Goal: Book appointment/travel/reservation

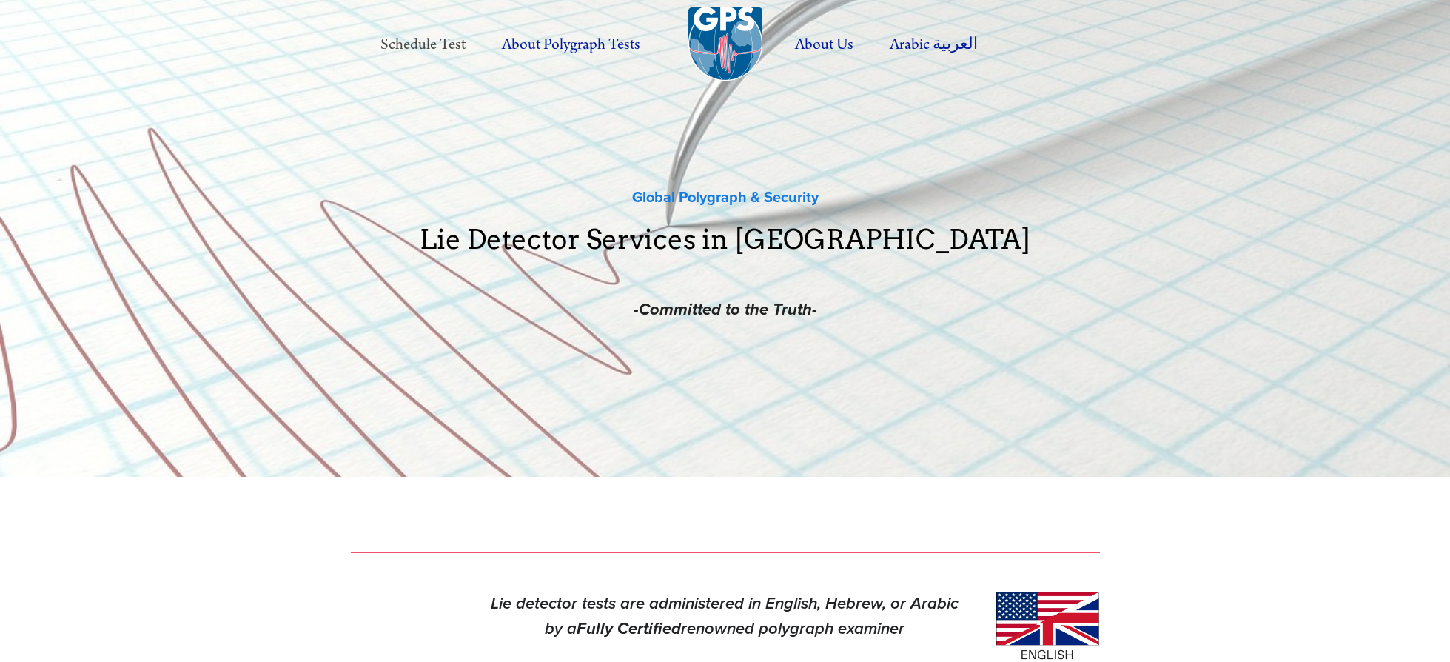
click at [432, 47] on link "Schedule Test" at bounding box center [423, 44] width 118 height 41
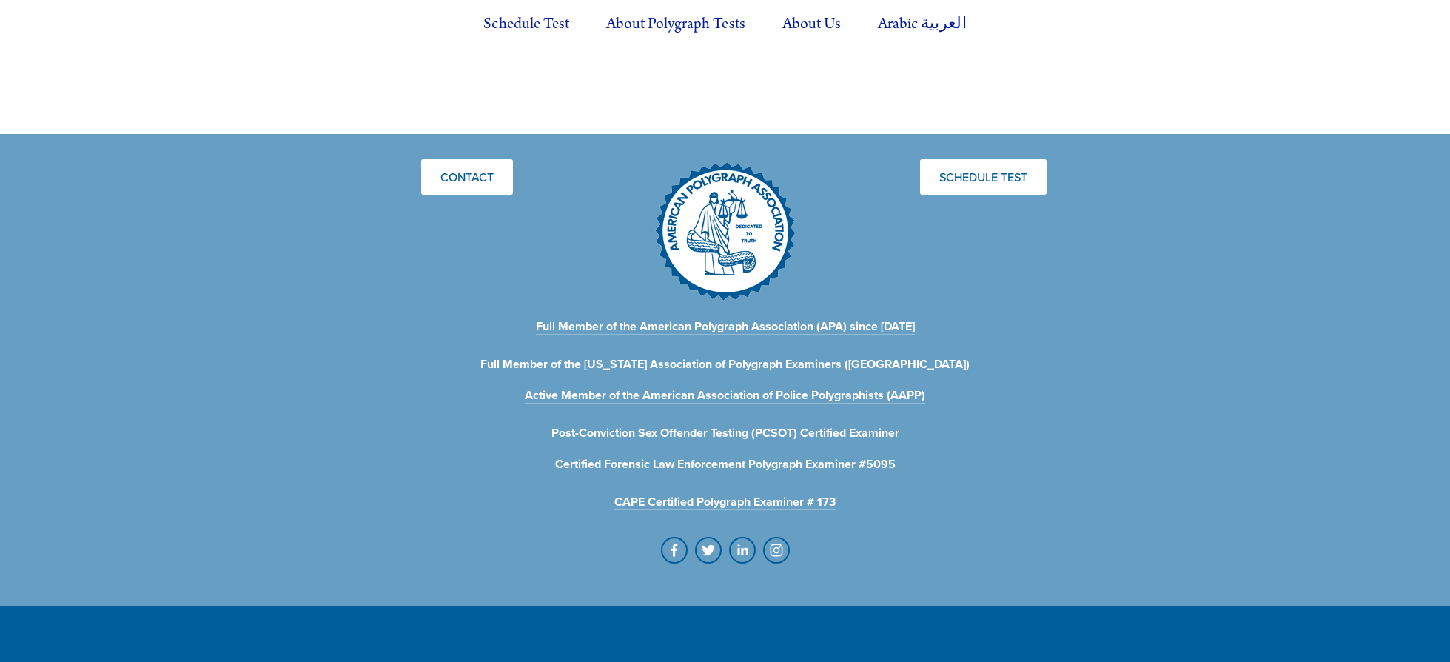
scroll to position [1536, 0]
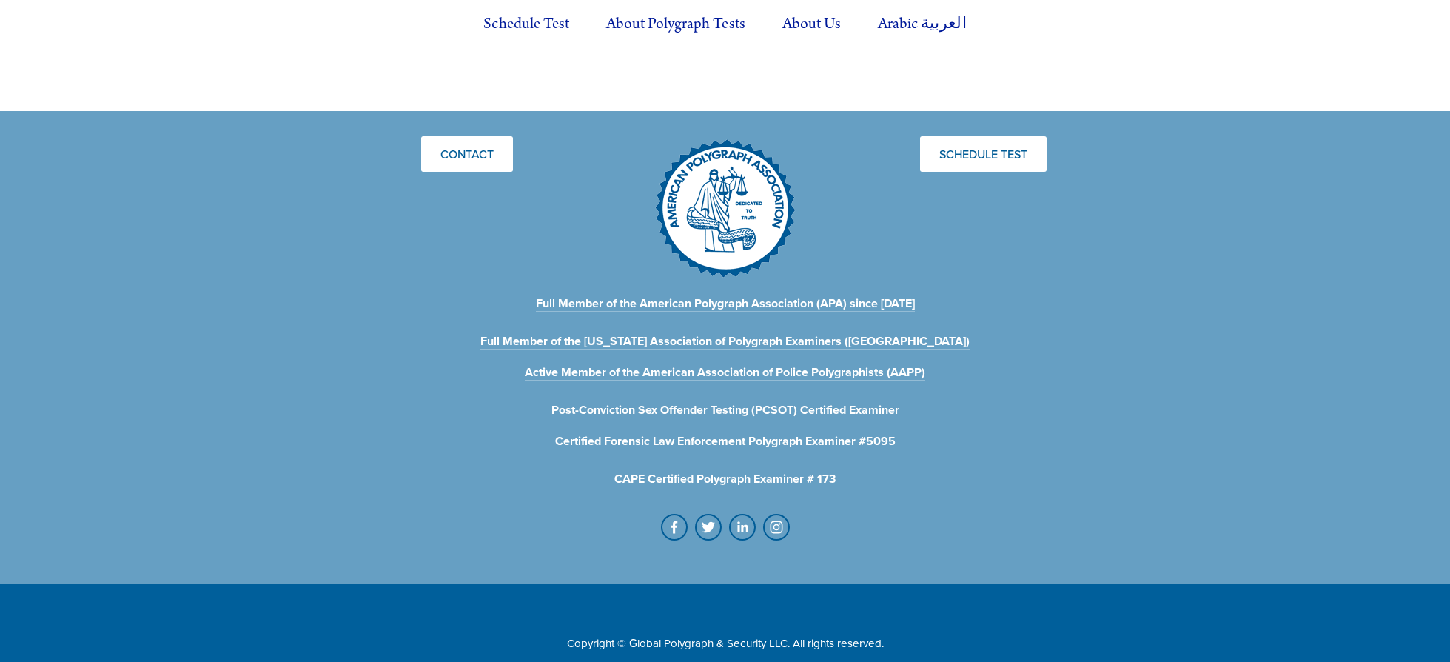
click at [717, 175] on img at bounding box center [725, 208] width 148 height 144
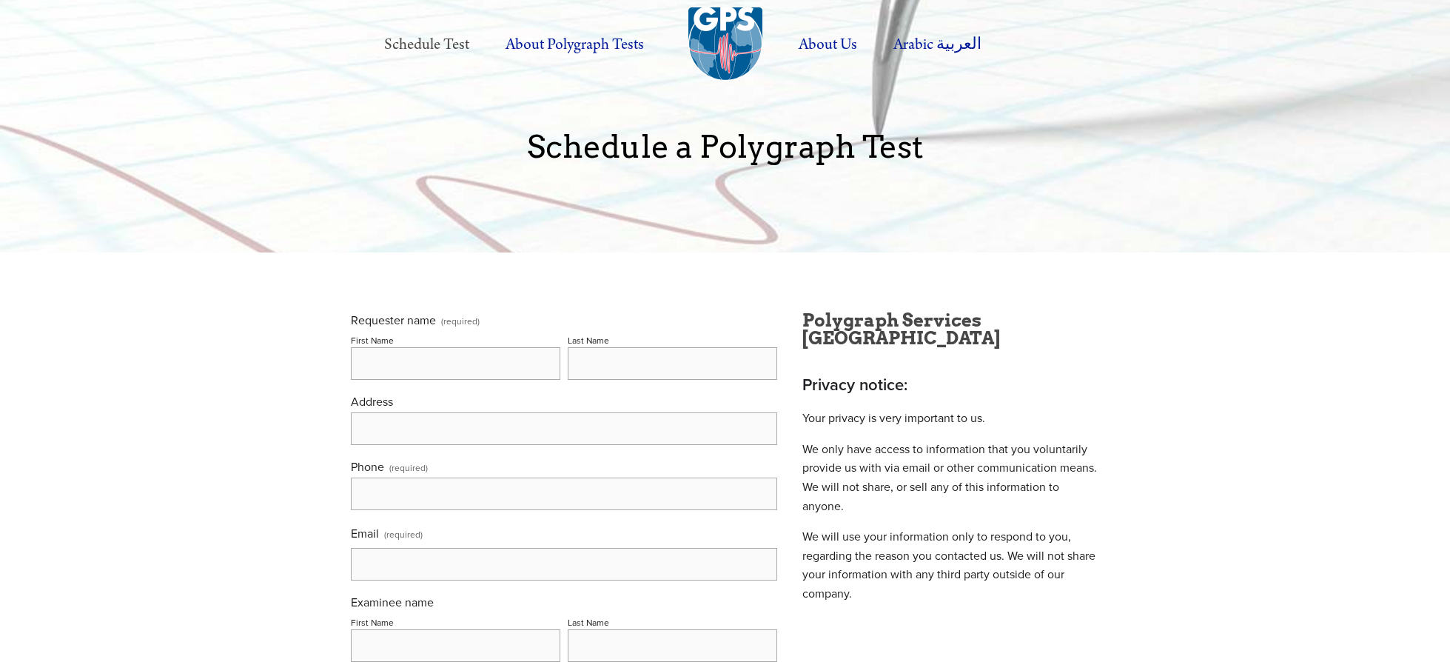
click at [426, 43] on link "Schedule Test" at bounding box center [427, 44] width 118 height 41
click at [426, 44] on link "Schedule Test" at bounding box center [427, 44] width 118 height 41
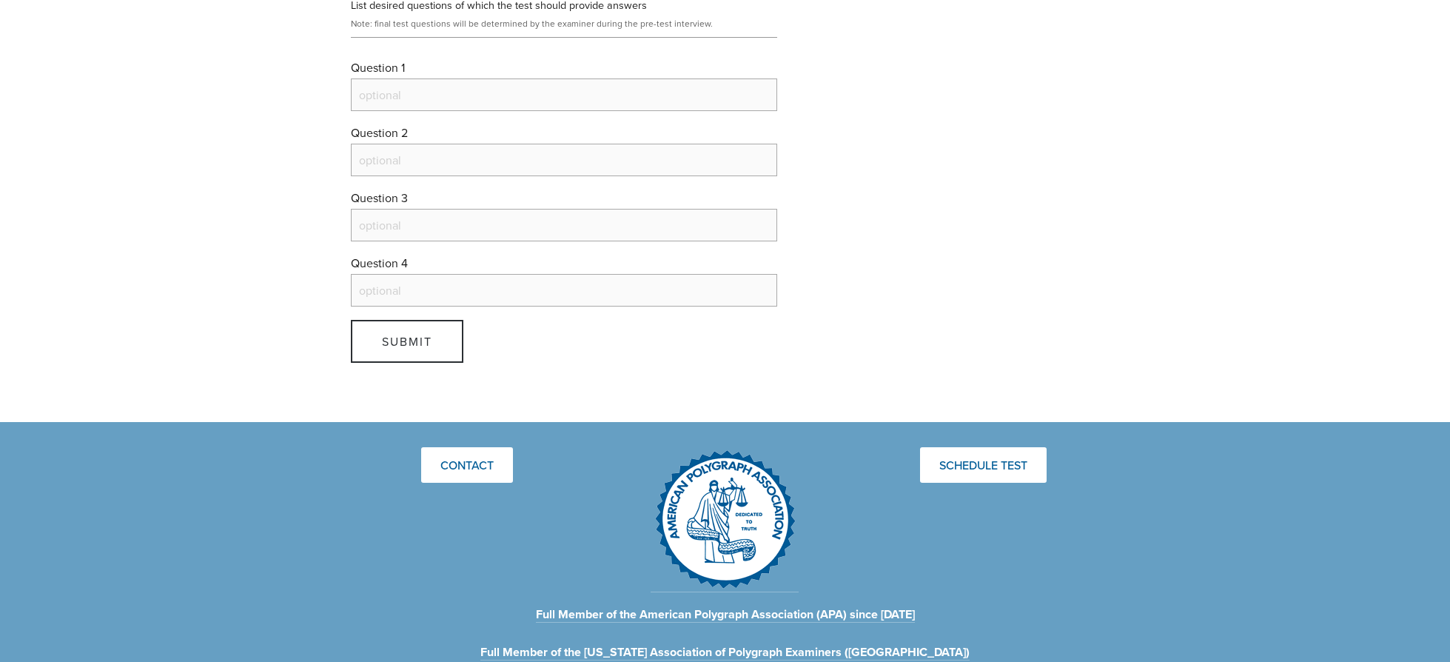
scroll to position [1314, 0]
